Goal: Download file/media

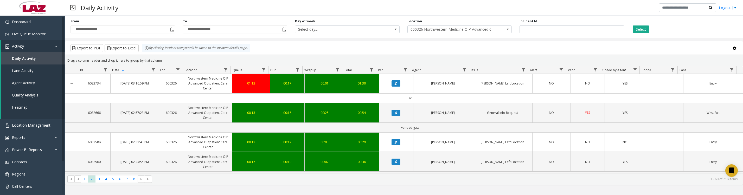
scroll to position [861, 0]
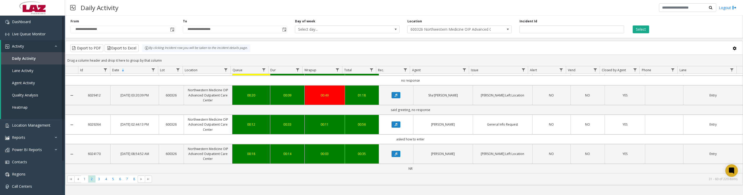
click at [450, 33] on span "600326 Northwestern Medicine OIP Advanced Outpatient Care Center" at bounding box center [449, 29] width 83 height 7
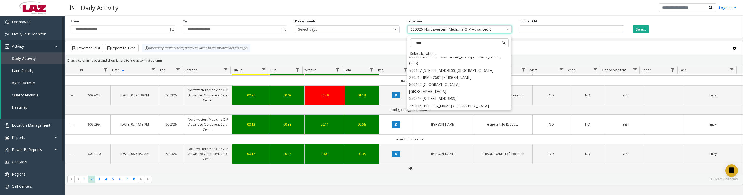
scroll to position [0, 0]
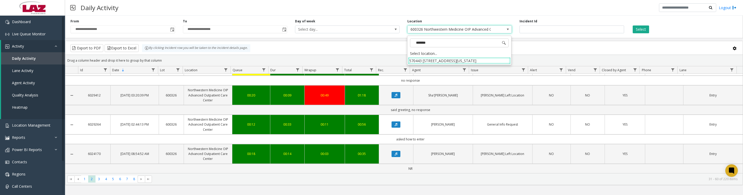
type input "********"
click at [420, 58] on li "570443 [STREET_ADDRESS][US_STATE]" at bounding box center [459, 60] width 103 height 7
click at [647, 31] on button "Select" at bounding box center [641, 29] width 16 height 8
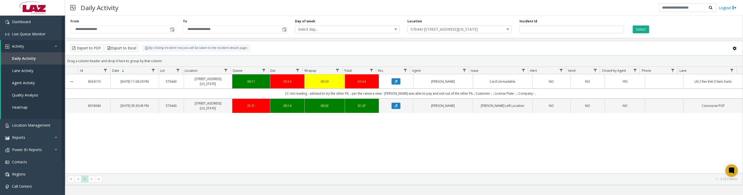
click at [637, 31] on button "Select" at bounding box center [641, 29] width 16 height 8
click at [393, 84] on button "Data table" at bounding box center [396, 81] width 9 height 6
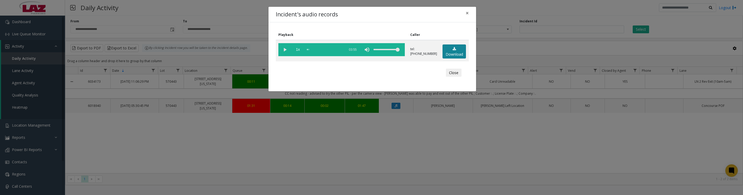
click at [455, 49] on link "Download" at bounding box center [453, 51] width 23 height 14
click at [454, 76] on button "Close" at bounding box center [454, 73] width 16 height 8
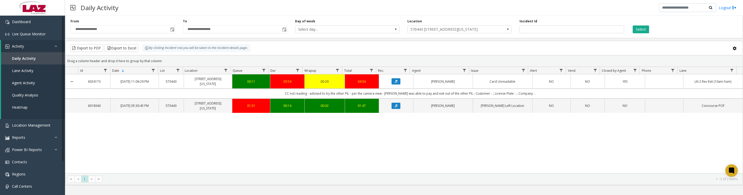
click at [489, 28] on span "570443 [STREET_ADDRESS][US_STATE]" at bounding box center [449, 29] width 83 height 7
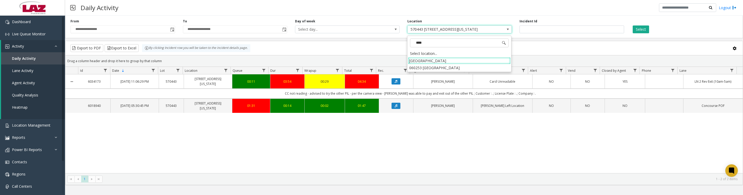
type input "*****"
click at [424, 60] on li "[GEOGRAPHIC_DATA]" at bounding box center [459, 60] width 103 height 7
click at [476, 32] on span "[GEOGRAPHIC_DATA]" at bounding box center [449, 29] width 83 height 7
type input "********"
click at [465, 62] on li "060253 [GEOGRAPHIC_DATA]" at bounding box center [459, 60] width 103 height 7
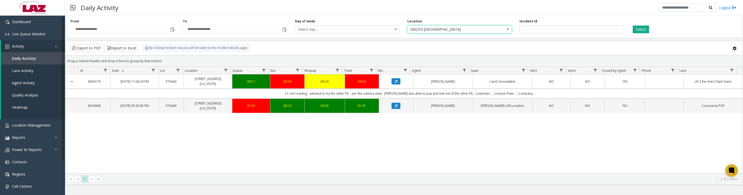
click at [635, 27] on button "Select" at bounding box center [641, 29] width 16 height 8
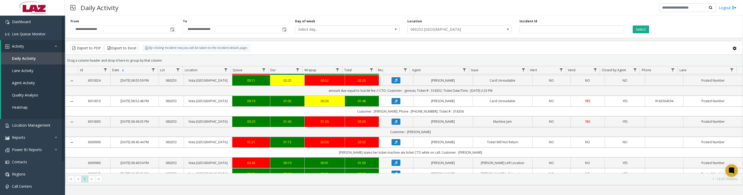
scroll to position [65, 0]
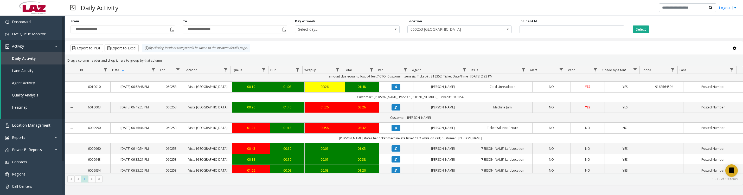
click at [396, 90] on button "Data table" at bounding box center [396, 87] width 9 height 6
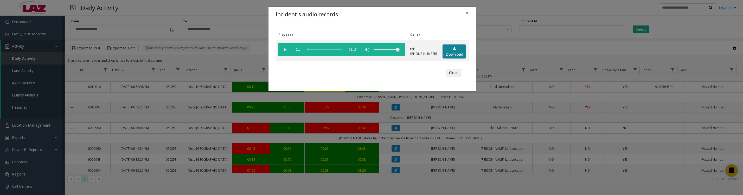
click at [447, 55] on link "Download" at bounding box center [453, 51] width 23 height 14
click at [285, 50] on vg-play-pause at bounding box center [284, 49] width 13 height 13
click at [450, 77] on button "Close" at bounding box center [454, 73] width 16 height 8
